Goal: Task Accomplishment & Management: Manage account settings

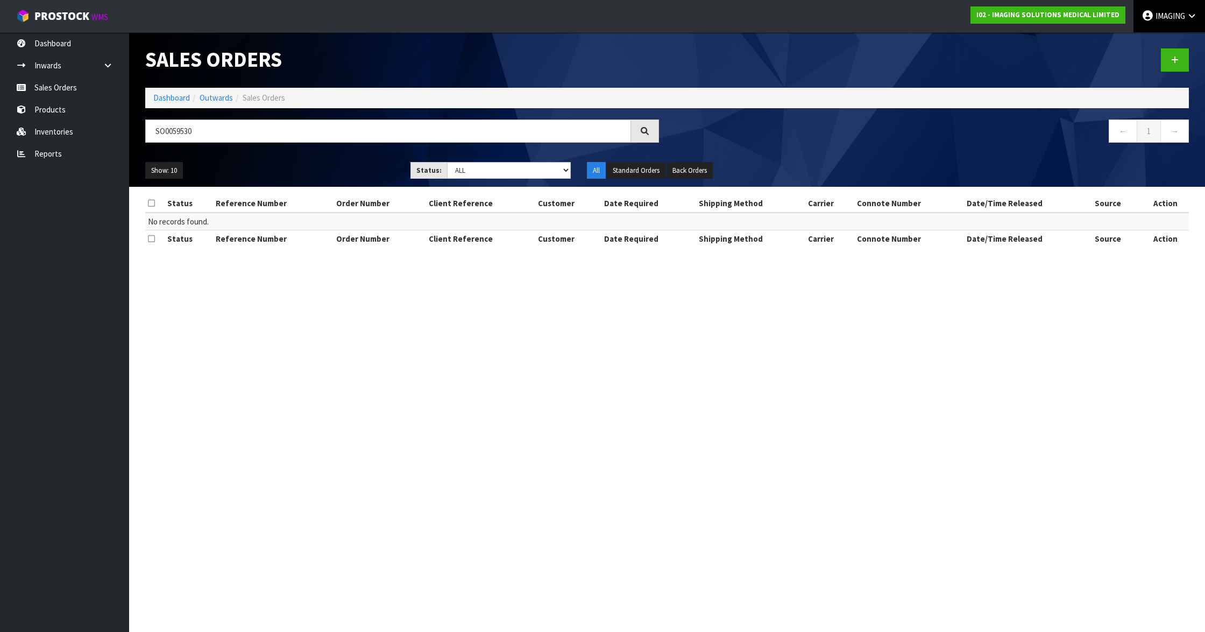
click at [1171, 13] on span "IMAGING" at bounding box center [1171, 16] width 30 height 10
click at [1142, 37] on link "Logout" at bounding box center [1162, 43] width 85 height 15
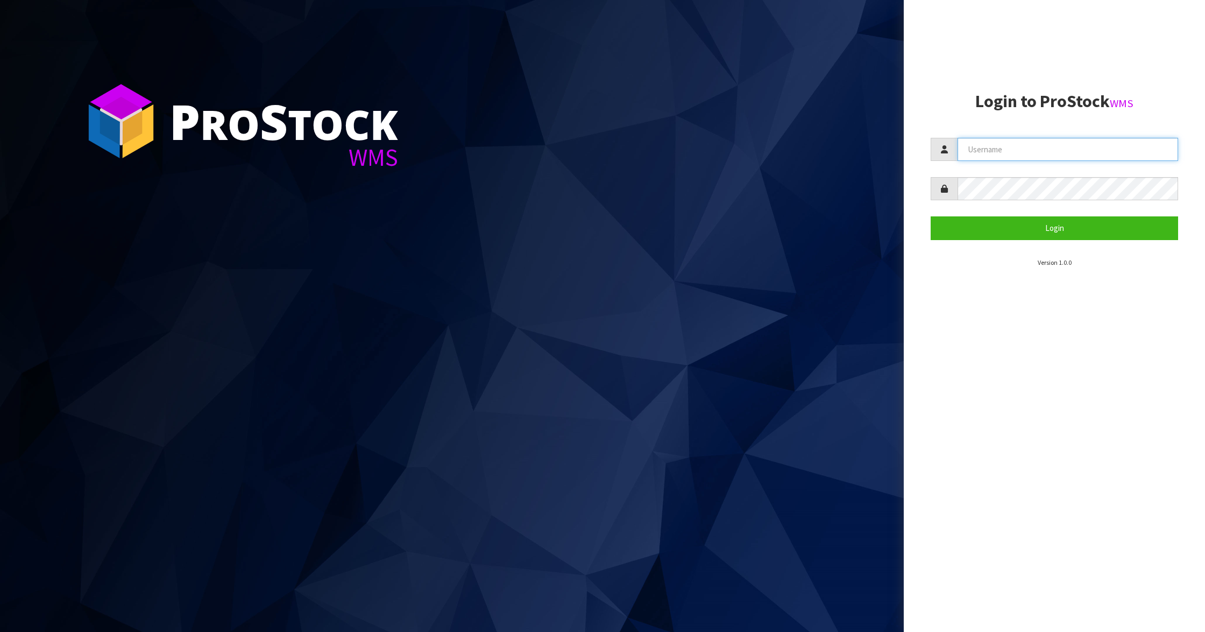
click at [987, 142] on input "text" at bounding box center [1068, 149] width 221 height 23
type input "Aquacooler"
click at [968, 229] on button "Login" at bounding box center [1055, 227] width 248 height 23
